Goal: Obtain resource: Download file/media

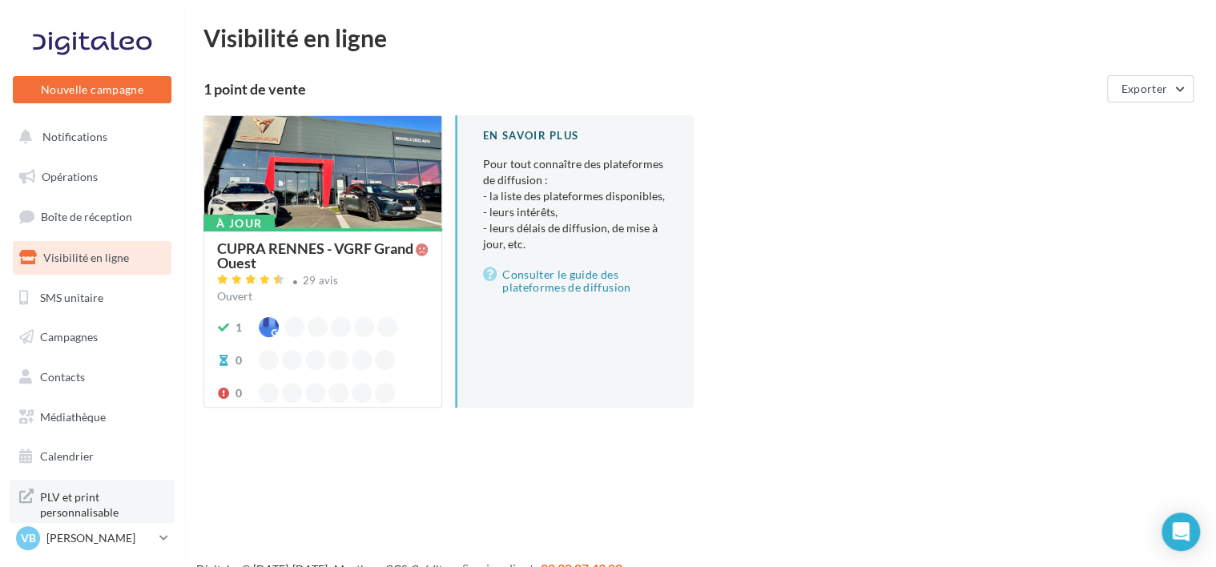
click at [90, 495] on span "PLV et print personnalisable" at bounding box center [102, 503] width 125 height 34
click at [87, 423] on link "Médiathèque" at bounding box center [92, 418] width 165 height 34
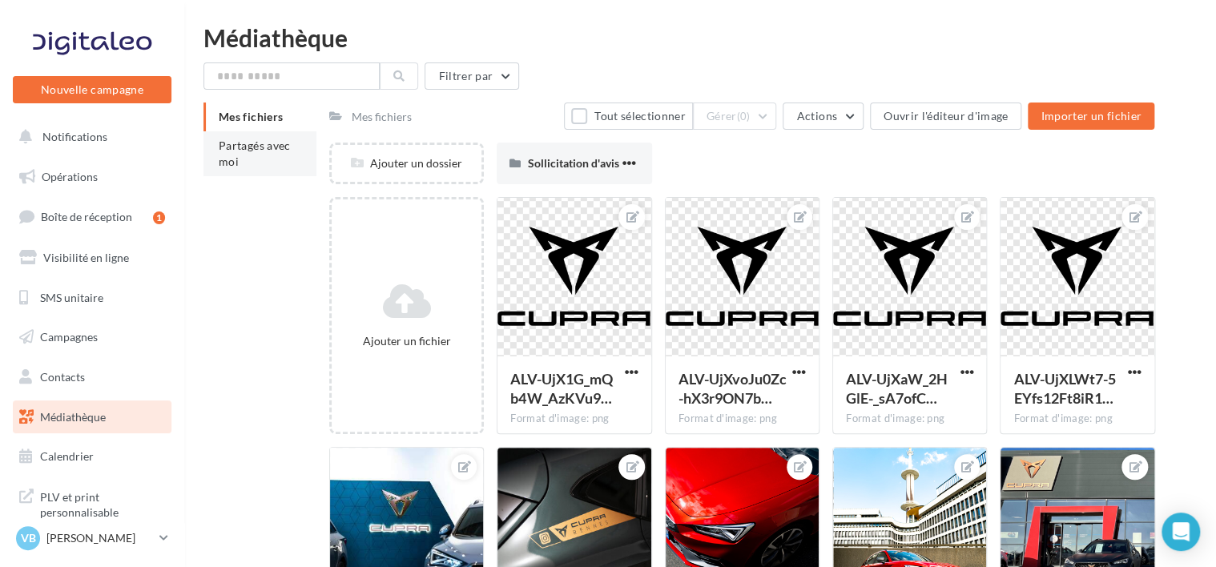
click at [276, 167] on li "Partagés avec moi" at bounding box center [259, 153] width 113 height 45
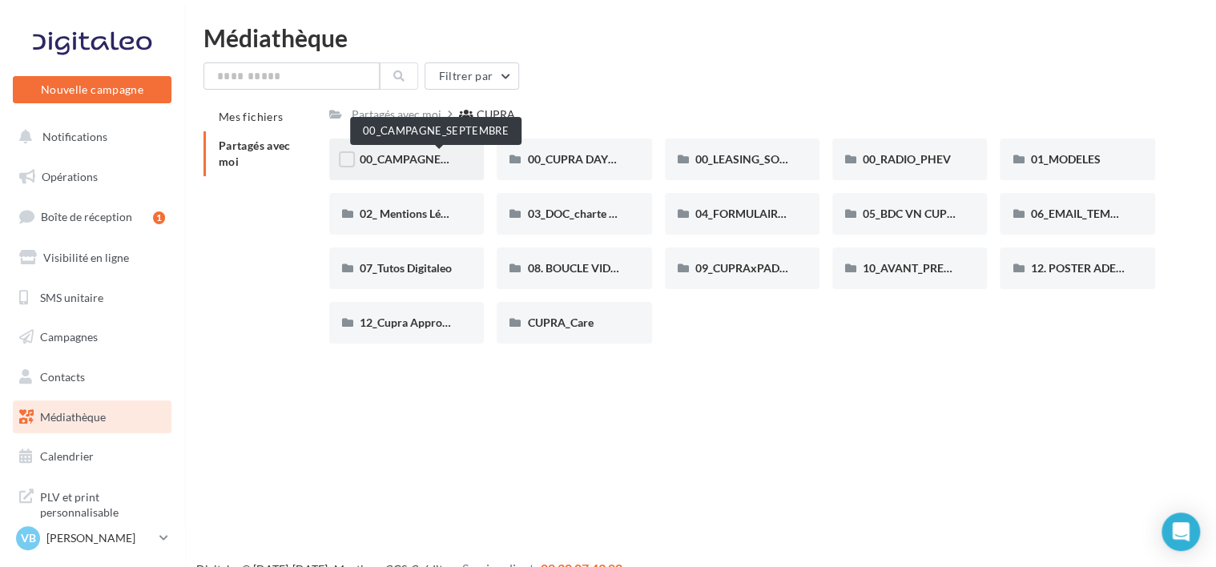
click at [426, 158] on span "00_CAMPAGNE_SEPTEMBRE" at bounding box center [435, 159] width 150 height 14
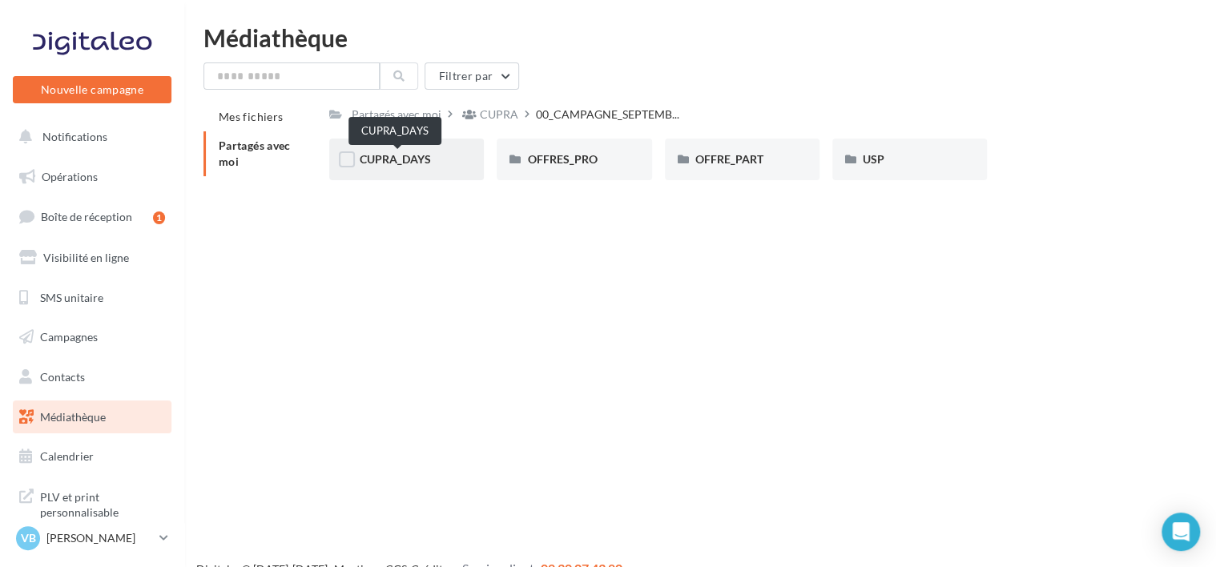
click at [420, 163] on span "CUPRA_DAYS" at bounding box center [395, 159] width 71 height 14
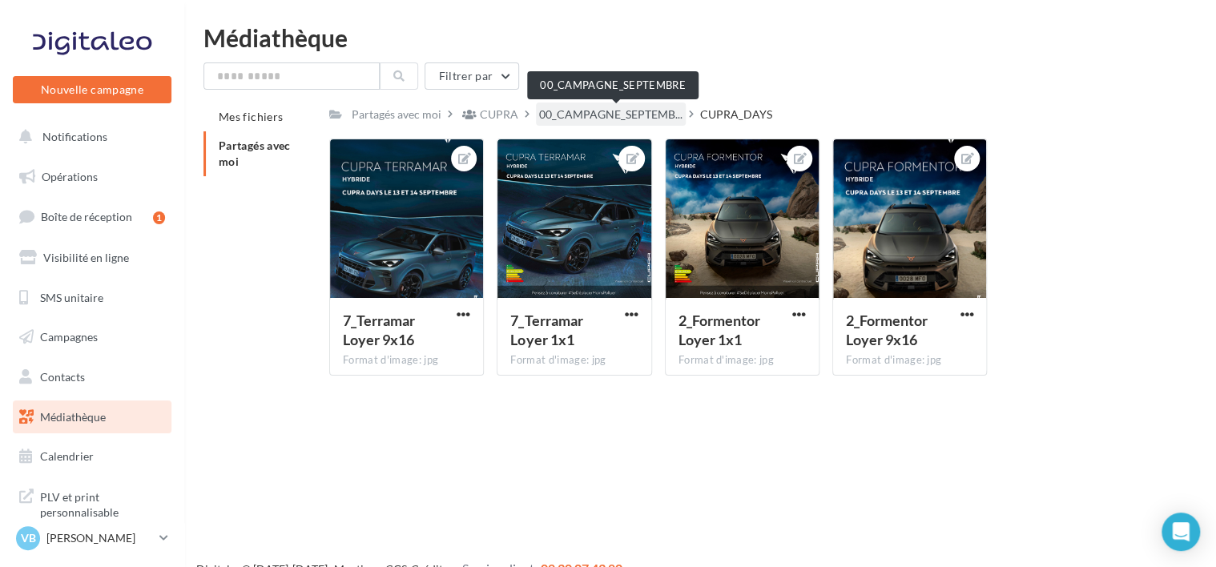
click at [663, 117] on span "00_CAMPAGNE_SEPTEMB..." at bounding box center [610, 115] width 143 height 16
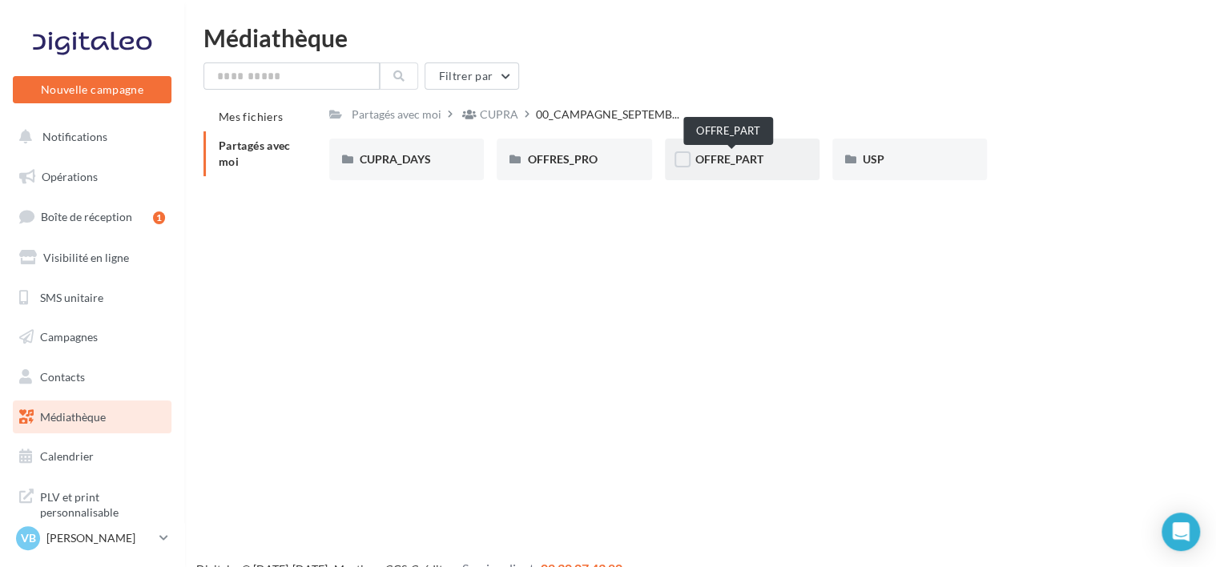
click at [721, 167] on div "OFFRE_PART" at bounding box center [742, 159] width 94 height 16
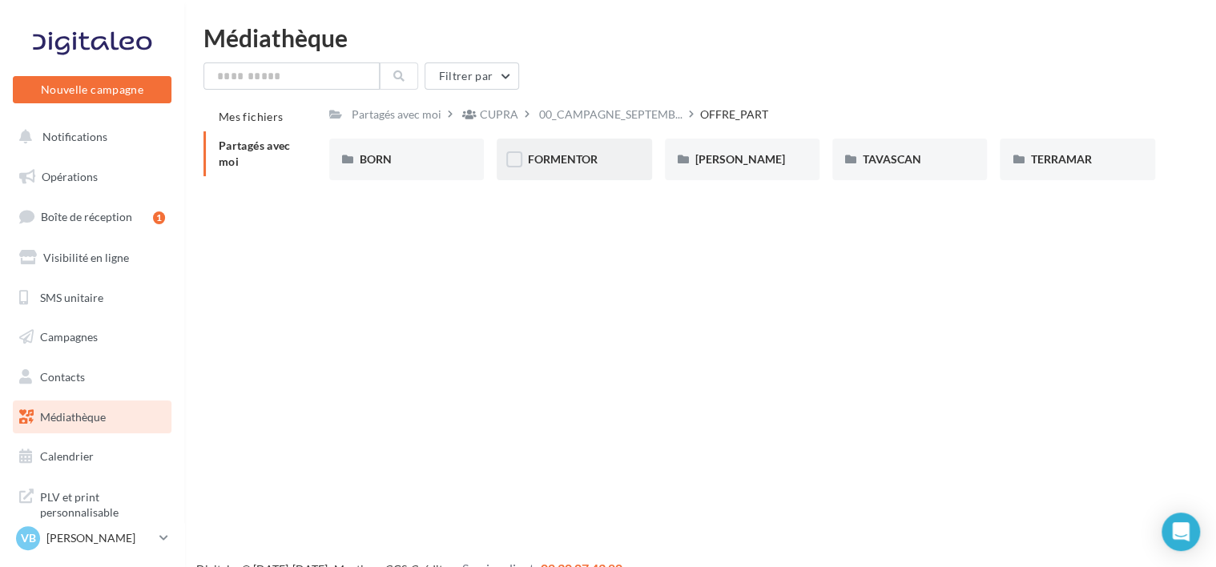
click at [561, 162] on span "FORMENTOR" at bounding box center [562, 159] width 70 height 14
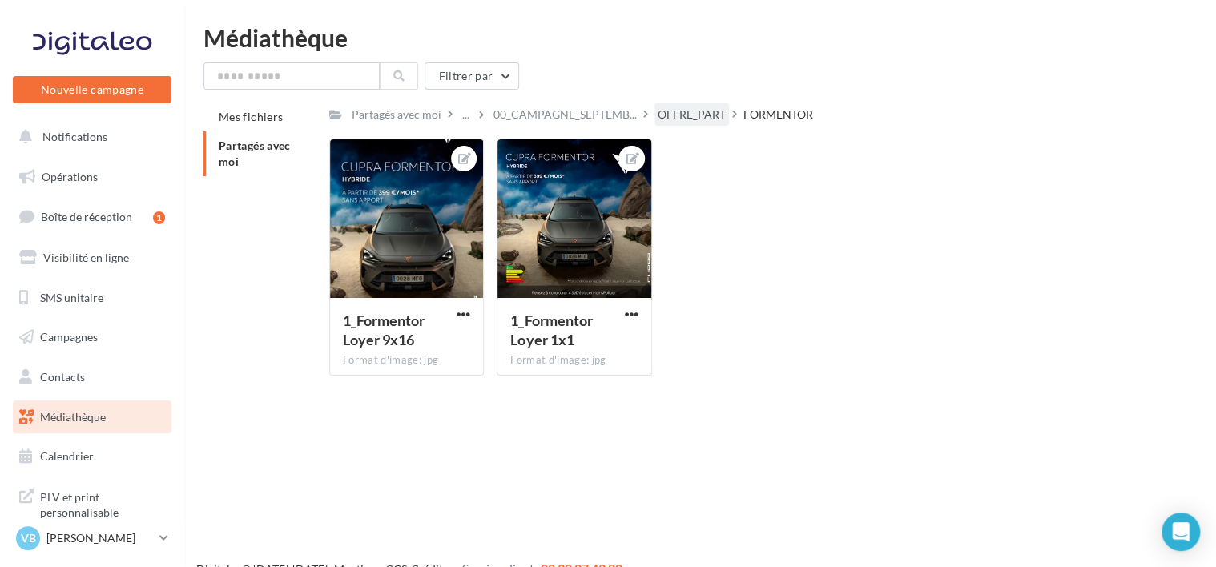
click at [689, 109] on div "OFFRE_PART" at bounding box center [692, 115] width 68 height 16
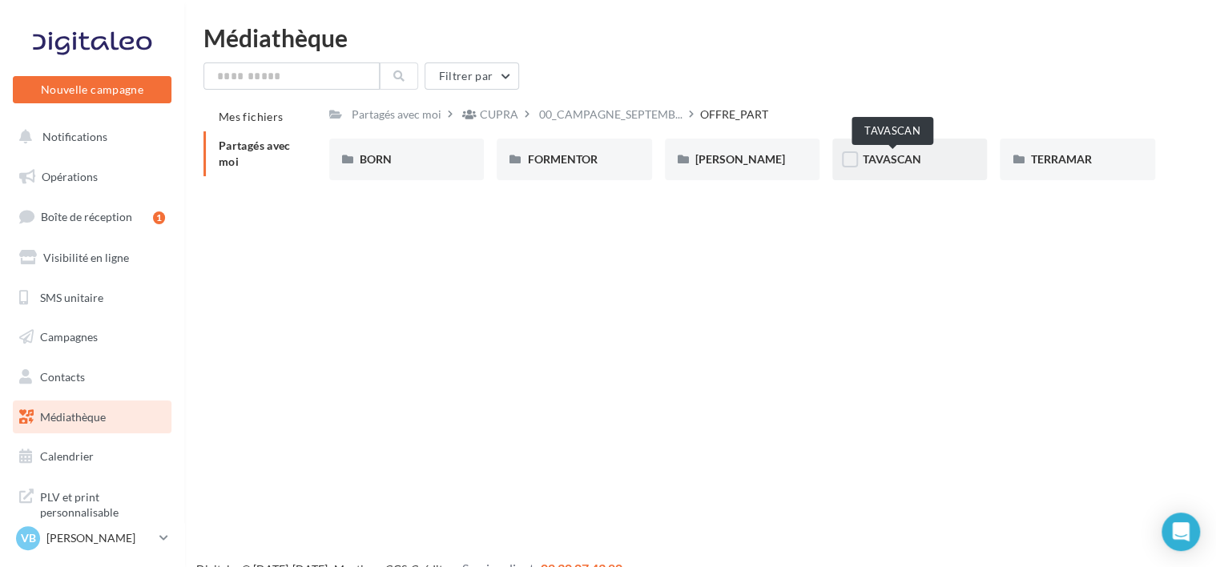
click at [921, 162] on span "TAVASCAN" at bounding box center [892, 159] width 58 height 14
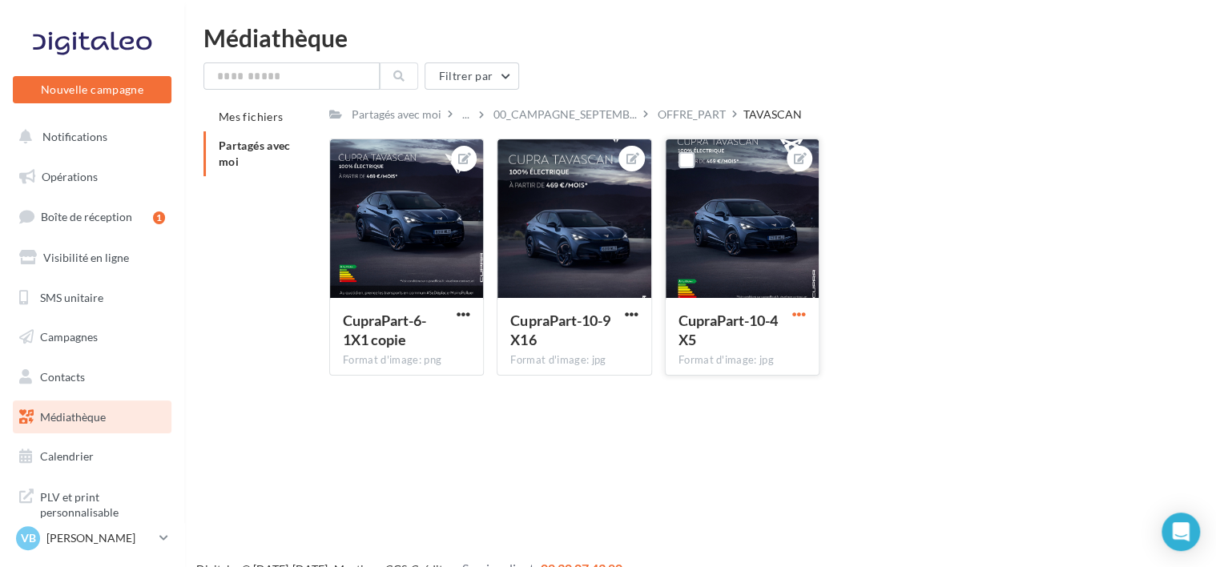
click at [798, 312] on span "button" at bounding box center [799, 315] width 14 height 14
click at [721, 381] on button "Télécharger" at bounding box center [724, 388] width 169 height 42
click at [61, 170] on span "Opérations" at bounding box center [70, 177] width 56 height 14
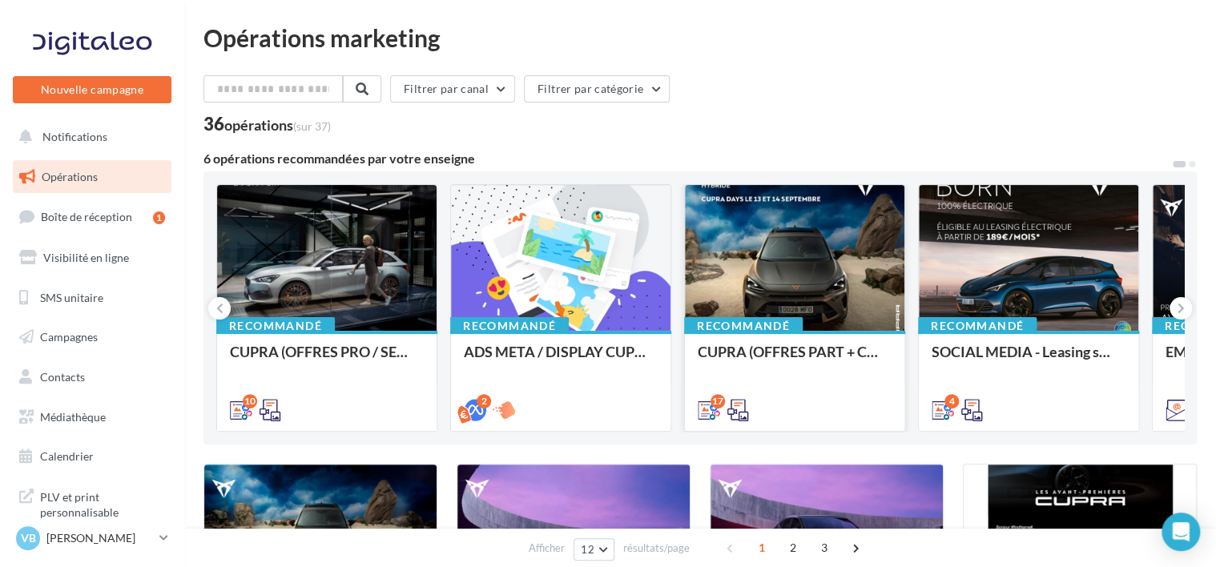
click at [799, 344] on div "CUPRA (OFFRES PART + CUPRA DAYS / SEPT) - SOCIAL MEDIA" at bounding box center [795, 360] width 194 height 32
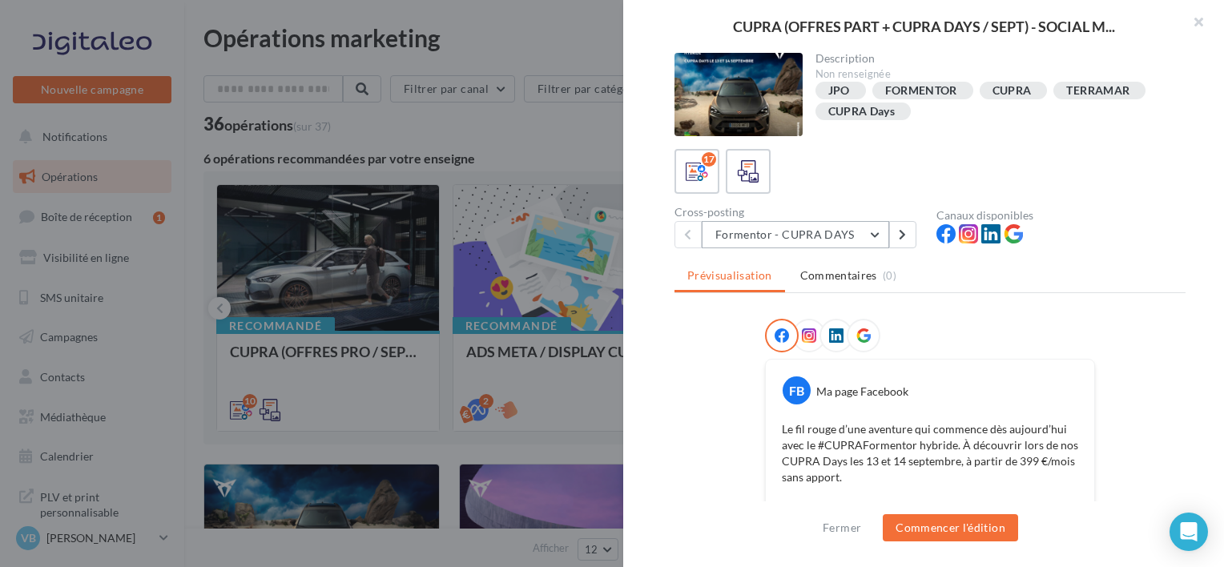
click at [807, 231] on button "Formentor - CUPRA DAYS" at bounding box center [795, 234] width 187 height 27
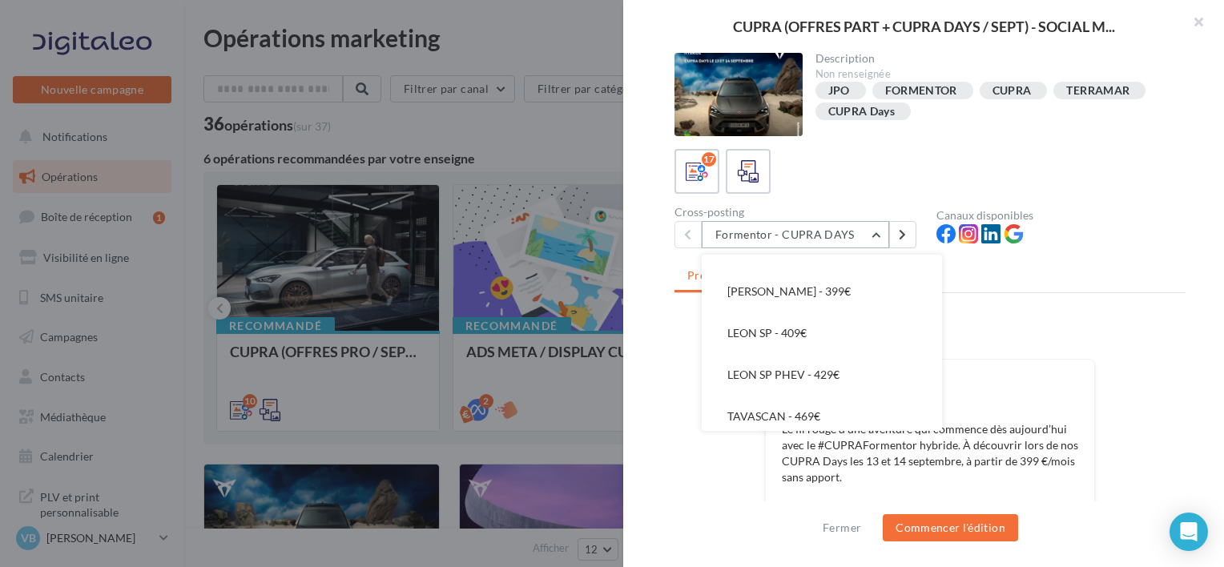
scroll to position [532, 0]
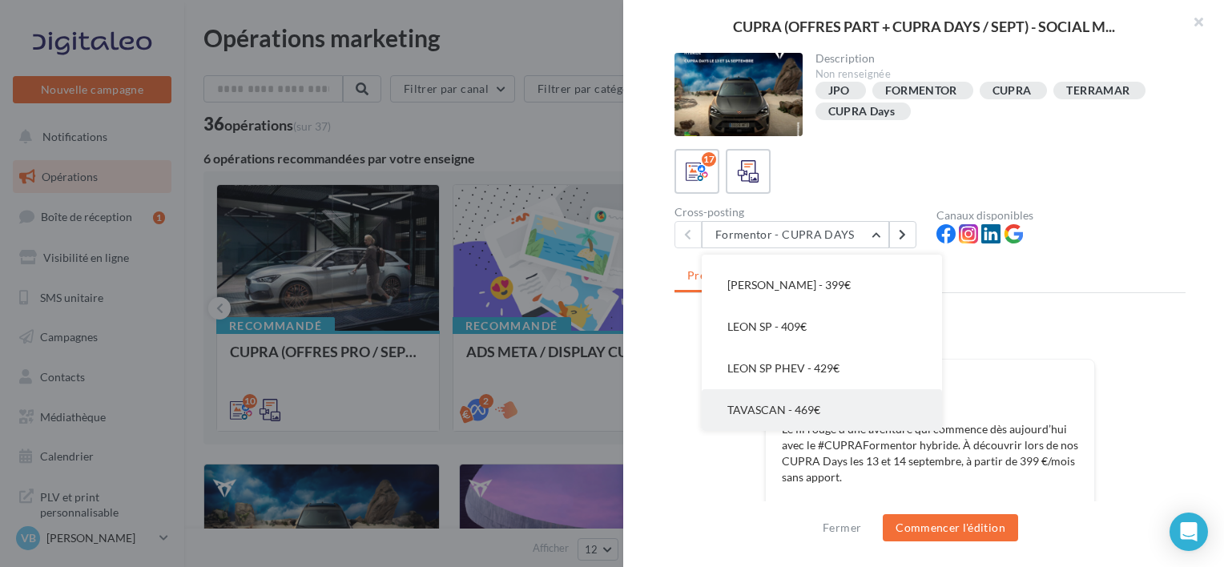
click at [819, 410] on button "TAVASCAN - 469€" at bounding box center [822, 410] width 240 height 42
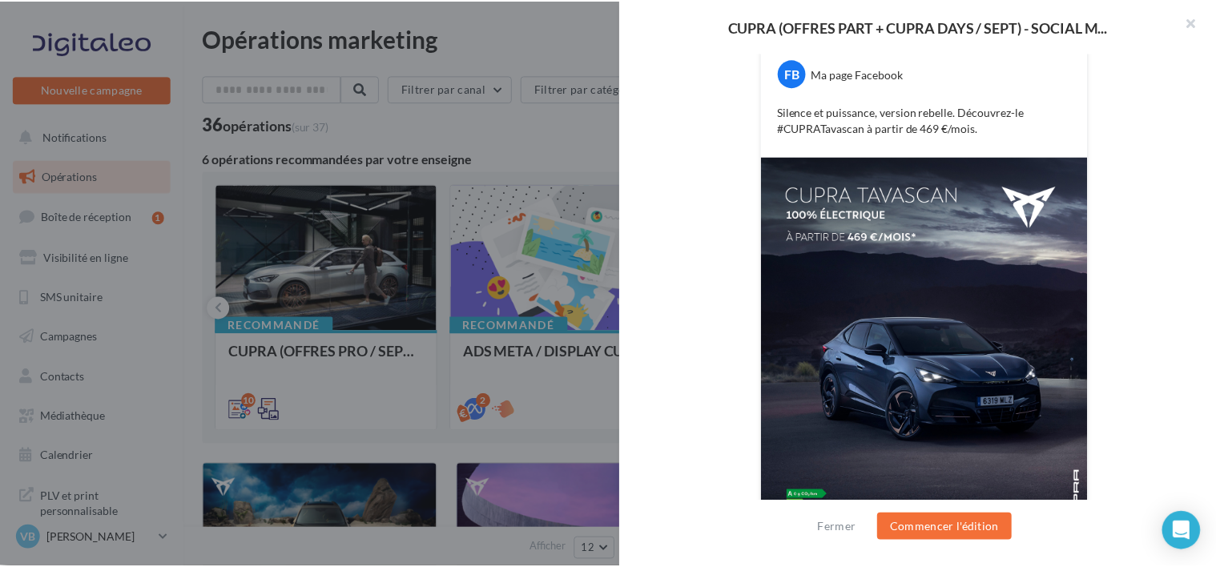
scroll to position [240, 0]
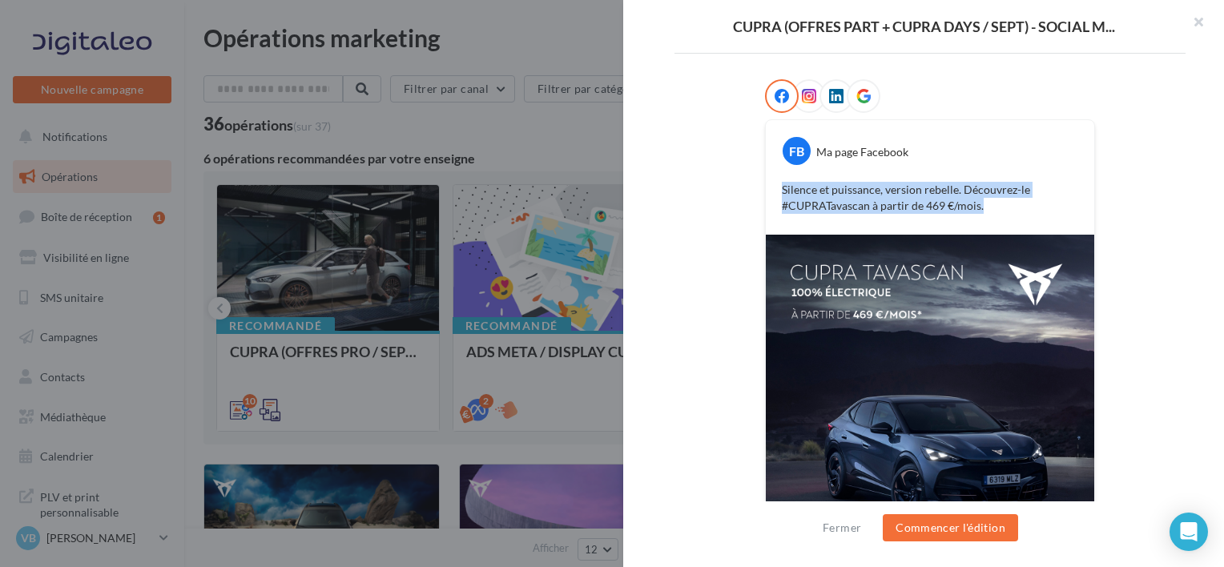
drag, startPoint x: 991, startPoint y: 206, endPoint x: 765, endPoint y: 179, distance: 227.4
click at [770, 179] on div "Silence et puissance, version rebelle. Découvrez-le #CUPRATavascan à partir de …" at bounding box center [930, 198] width 320 height 40
copy p "Silence et puissance, version rebelle. Découvrez-le #CUPRATavascan à partir de …"
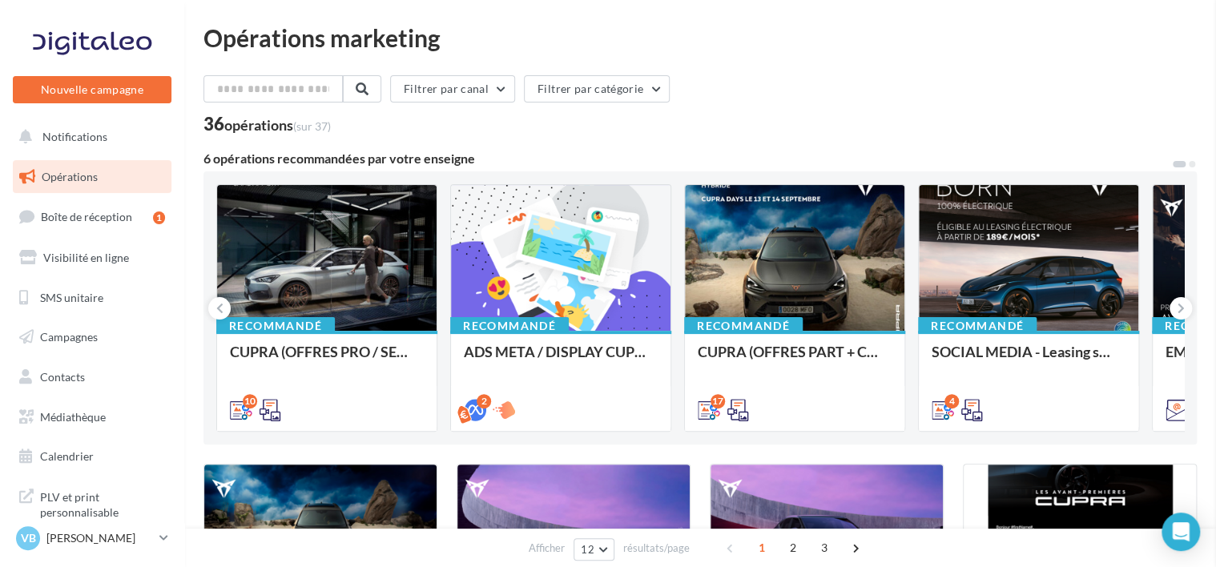
click at [97, 537] on p "[PERSON_NAME]" at bounding box center [99, 538] width 107 height 16
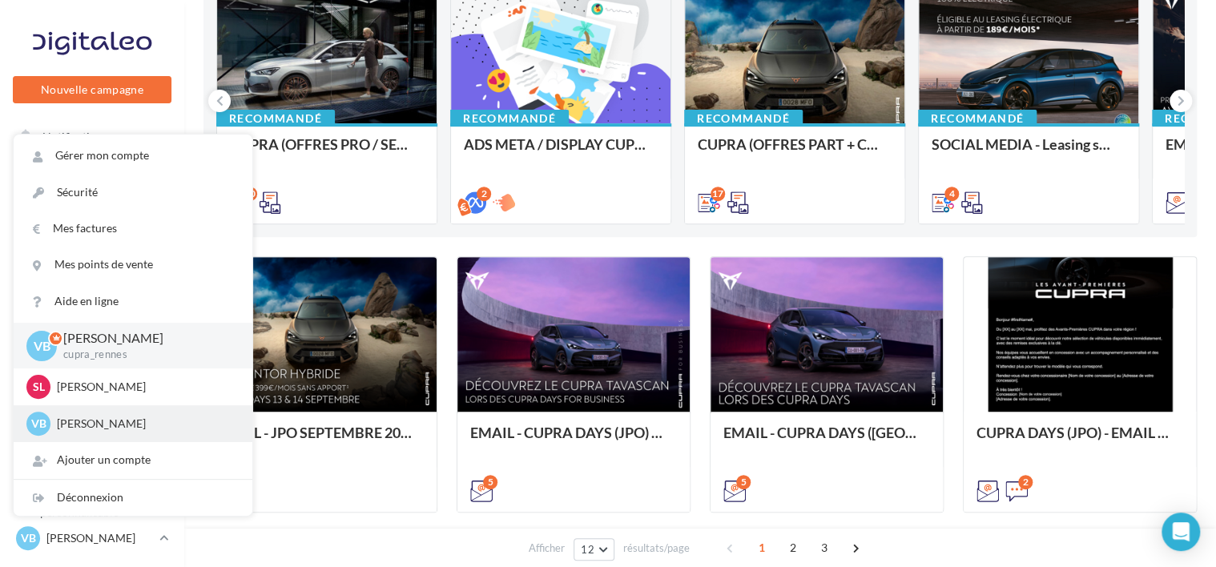
scroll to position [208, 0]
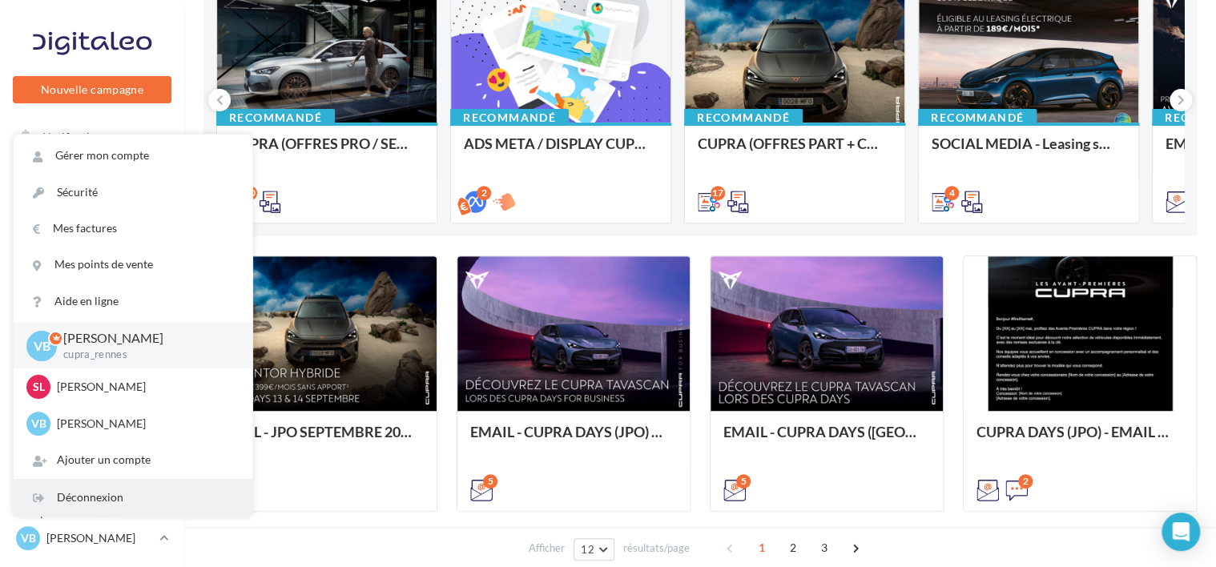
click at [107, 497] on div "Déconnexion" at bounding box center [133, 498] width 239 height 36
